Goal: Task Accomplishment & Management: Use online tool/utility

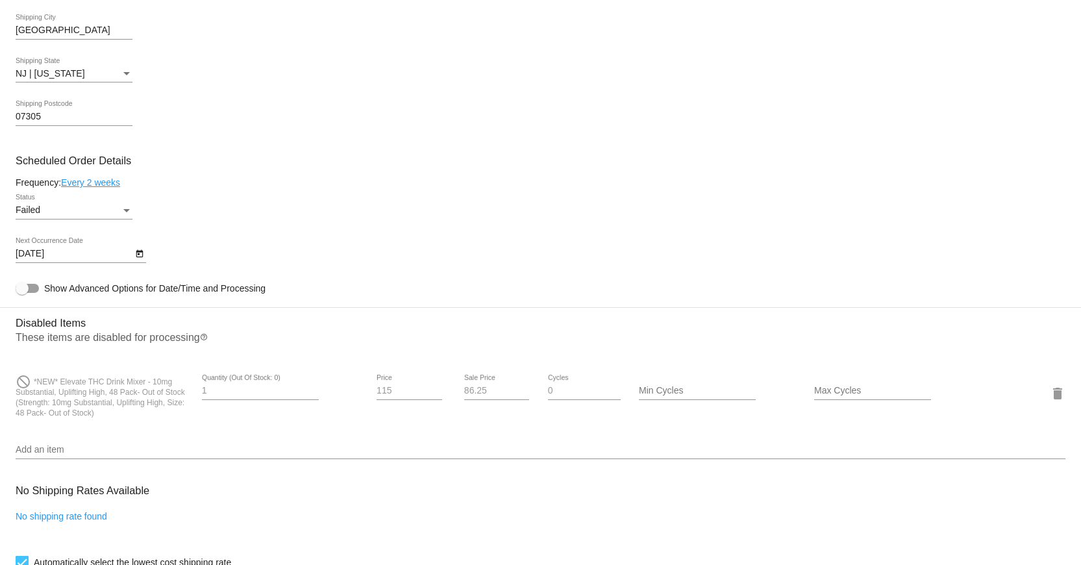
scroll to position [1095, 0]
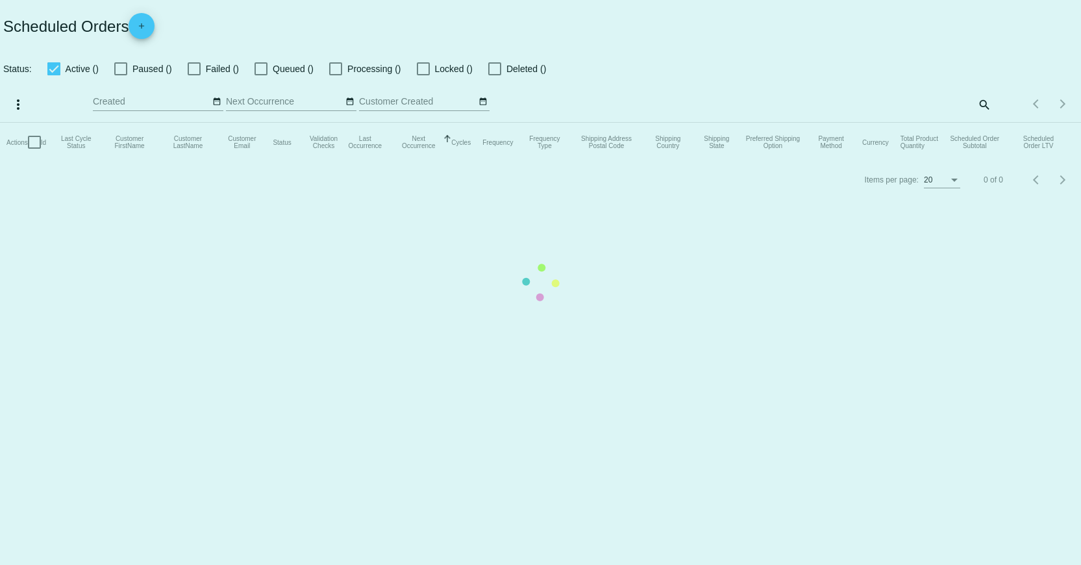
checkbox input "true"
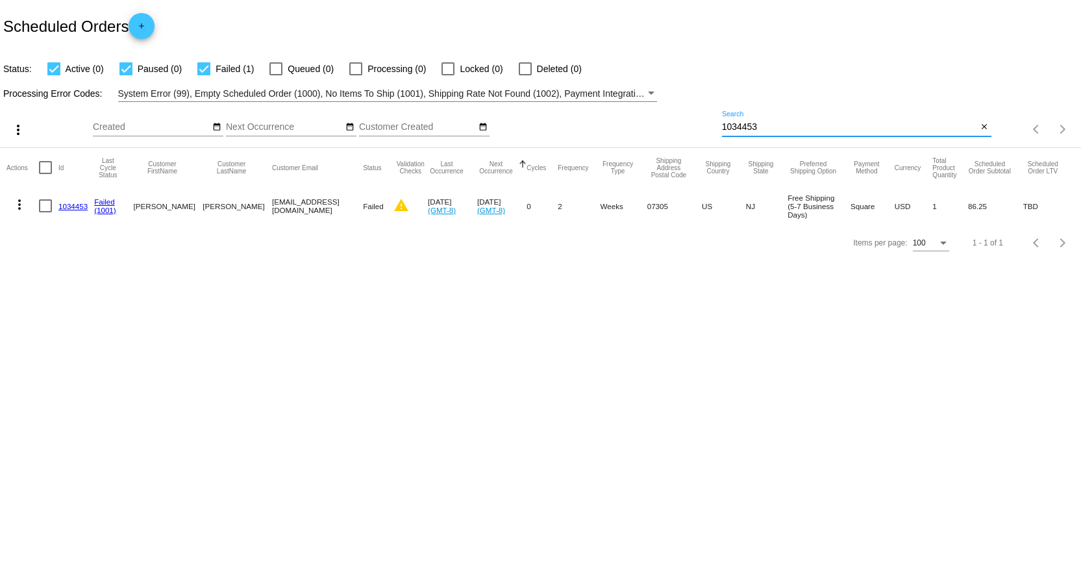
click at [734, 129] on input "1034453" at bounding box center [850, 127] width 256 height 10
paste input "[EMAIL_ADDRESS][DOMAIN_NAME]"
click at [16, 201] on mat-icon "more_vert" at bounding box center [20, 205] width 16 height 16
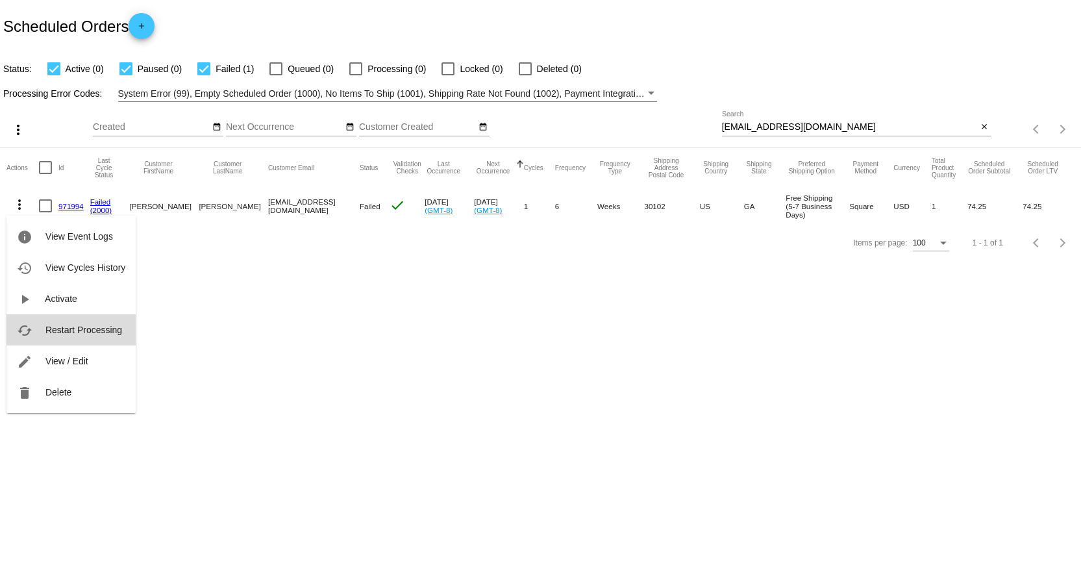
click at [77, 322] on button "cached Restart Processing" at bounding box center [70, 329] width 129 height 31
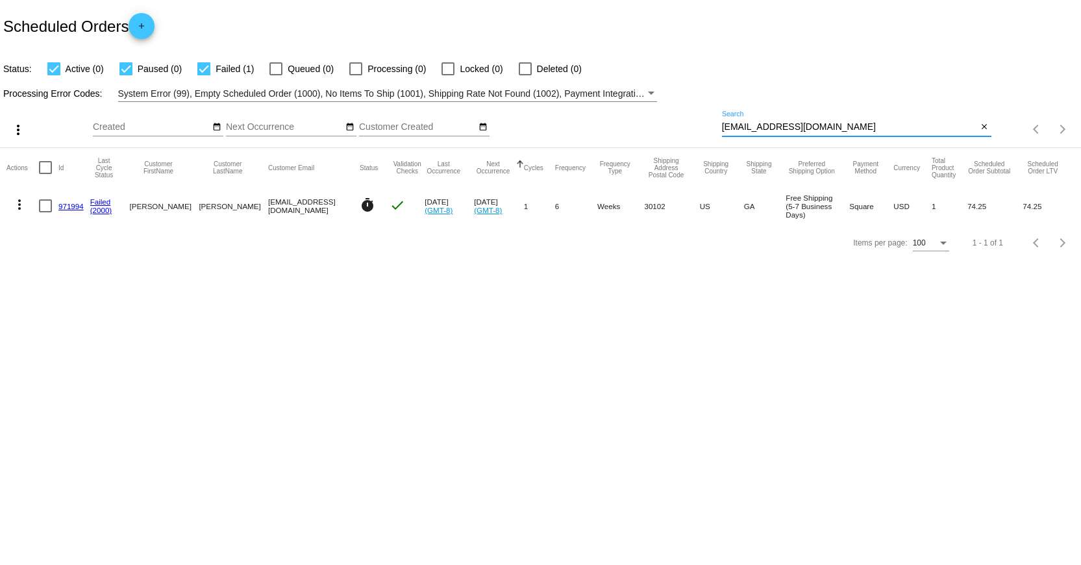
click at [856, 131] on input "[EMAIL_ADDRESS][DOMAIN_NAME]" at bounding box center [850, 127] width 256 height 10
type input "[EMAIL_ADDRESS][DOMAIN_NAME]"
